Goal: Find contact information: Find contact information

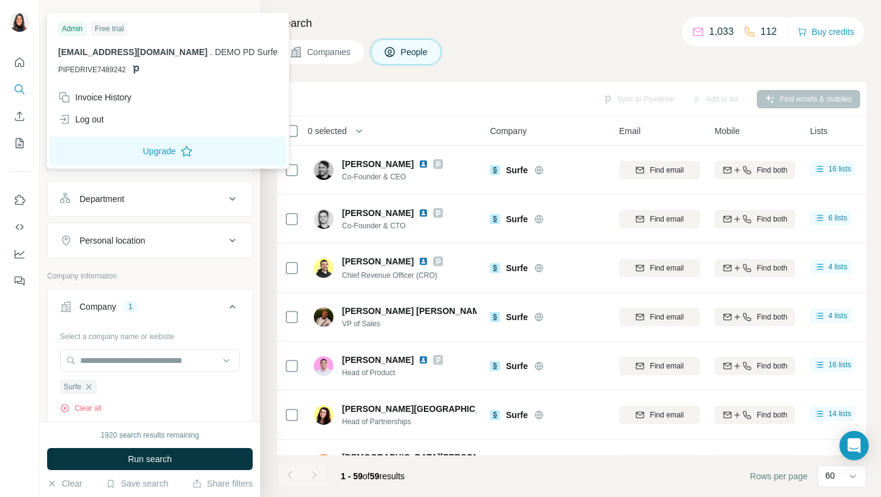
click at [81, 51] on span "[EMAIL_ADDRESS][DOMAIN_NAME]" at bounding box center [132, 52] width 149 height 10
drag, startPoint x: 59, startPoint y: 53, endPoint x: 143, endPoint y: 53, distance: 83.2
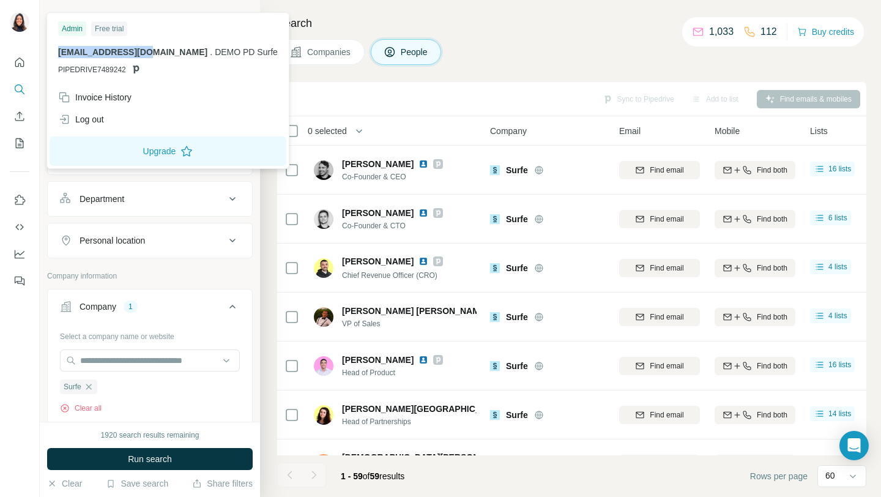
click at [143, 53] on span "[EMAIL_ADDRESS][DOMAIN_NAME]" at bounding box center [132, 52] width 149 height 10
copy span "[EMAIL_ADDRESS][DOMAIN_NAME]"
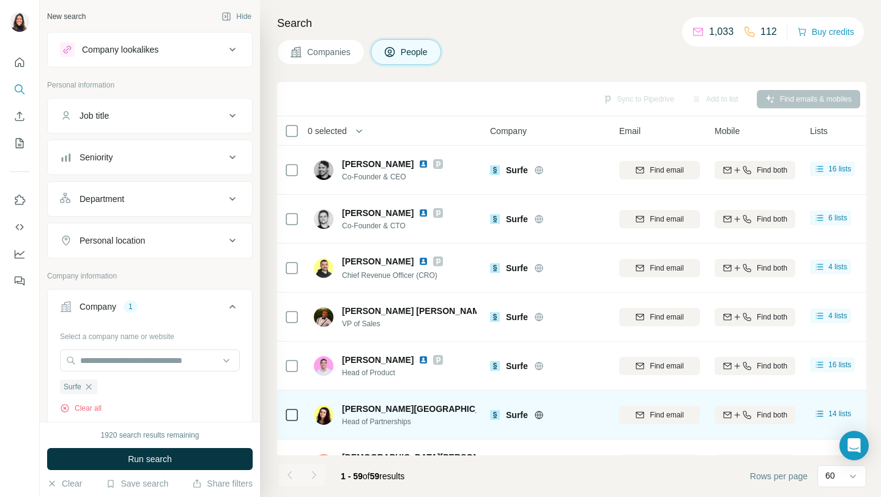
click at [526, 409] on icon at bounding box center [529, 409] width 7 height 10
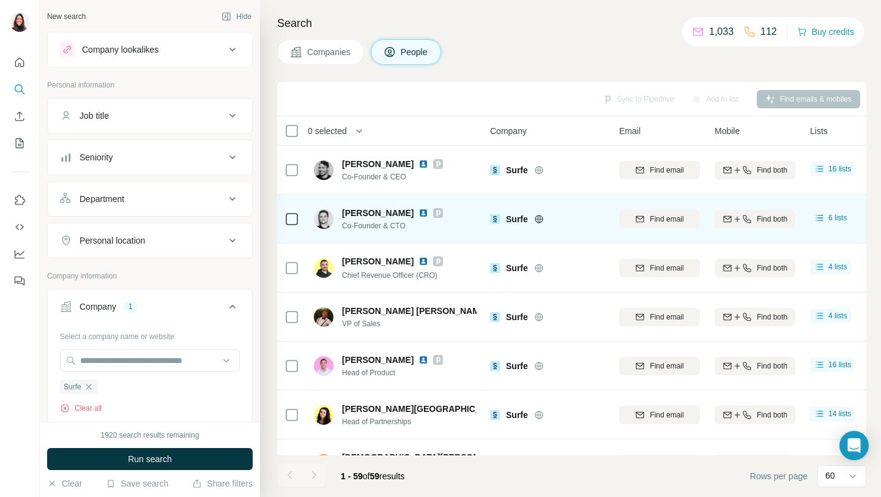
click at [434, 214] on icon at bounding box center [437, 213] width 7 height 10
